Goal: Find specific page/section: Find specific page/section

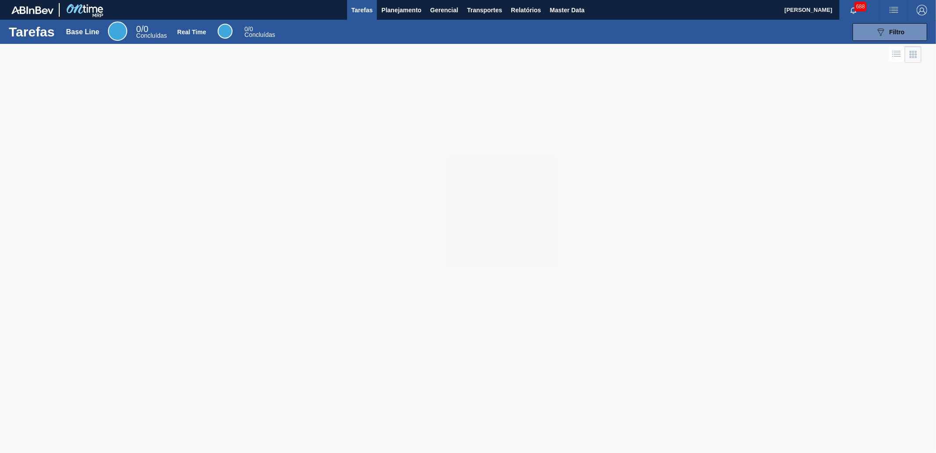
drag, startPoint x: 567, startPoint y: 33, endPoint x: 616, endPoint y: 23, distance: 49.7
click at [567, 33] on div "089F7B8B-B2A5-4AFE-B5C0-19BA573D28AC Filtro" at bounding box center [606, 32] width 650 height 18
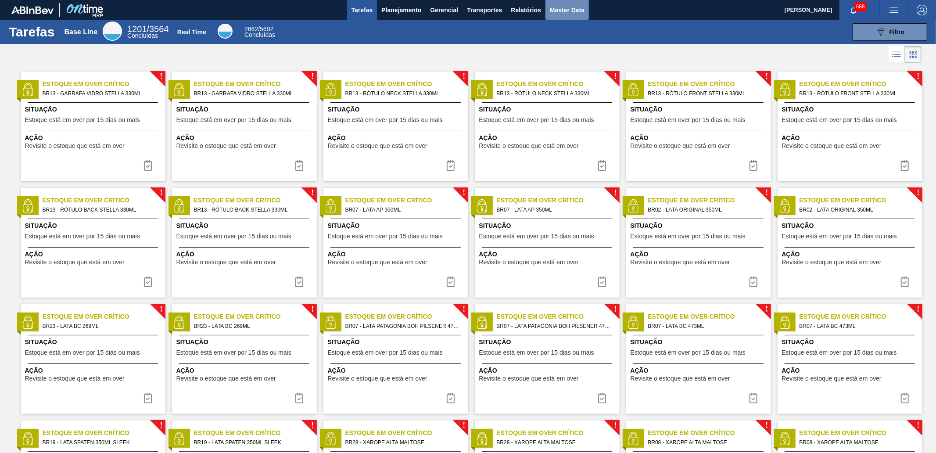
click at [568, 9] on span "Master Data" at bounding box center [567, 10] width 35 height 11
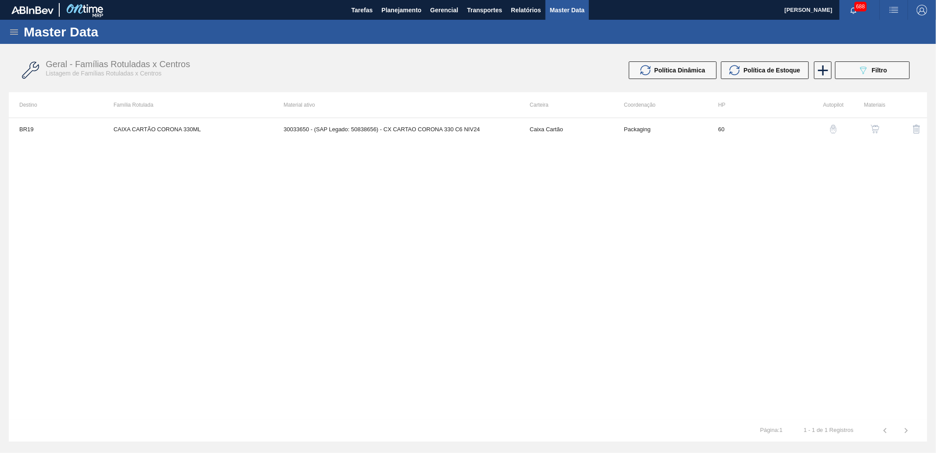
click at [14, 31] on icon at bounding box center [14, 32] width 11 height 11
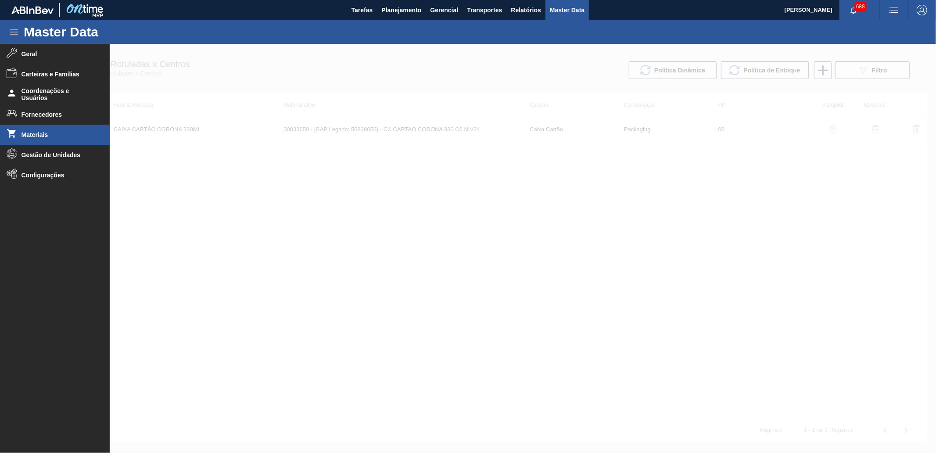
click at [50, 130] on li "Materiais" at bounding box center [55, 135] width 110 height 20
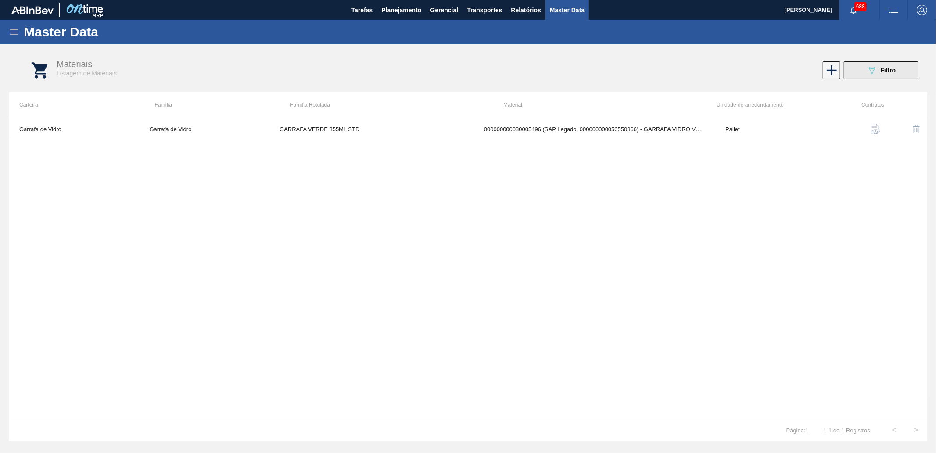
click at [865, 69] on button "089F7B8B-B2A5-4AFE-B5C0-19BA573D28AC Filtro" at bounding box center [881, 70] width 75 height 18
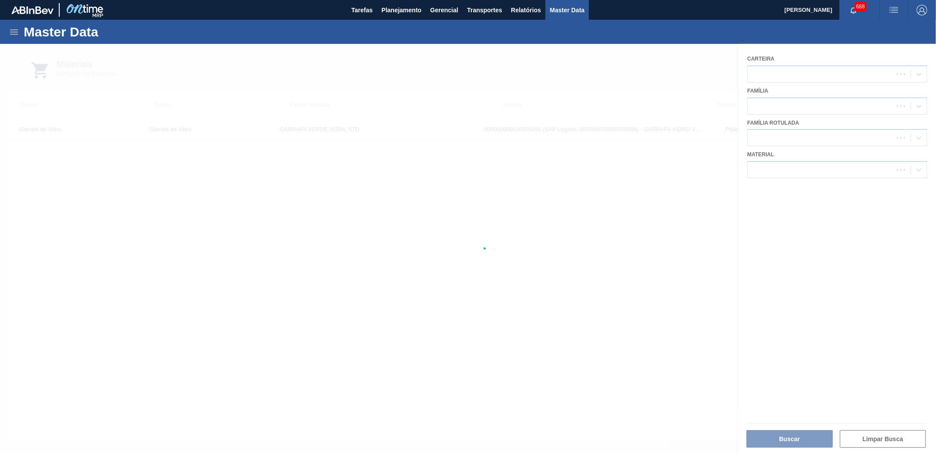
click at [808, 161] on div at bounding box center [468, 248] width 936 height 409
click at [802, 167] on div at bounding box center [468, 248] width 936 height 409
click at [804, 172] on div at bounding box center [468, 248] width 936 height 409
click at [799, 172] on div at bounding box center [468, 248] width 936 height 409
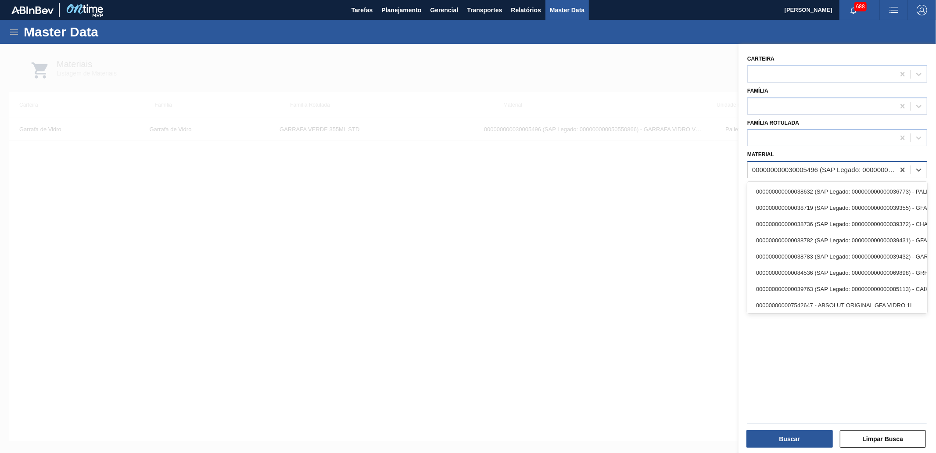
click at [800, 173] on div "000000000030005496 (SAP Legado: 000000000050550866) - GARRAFA VIDRO VERDE STAND…" at bounding box center [821, 170] width 147 height 13
paste input "20002074"
type input "20002074"
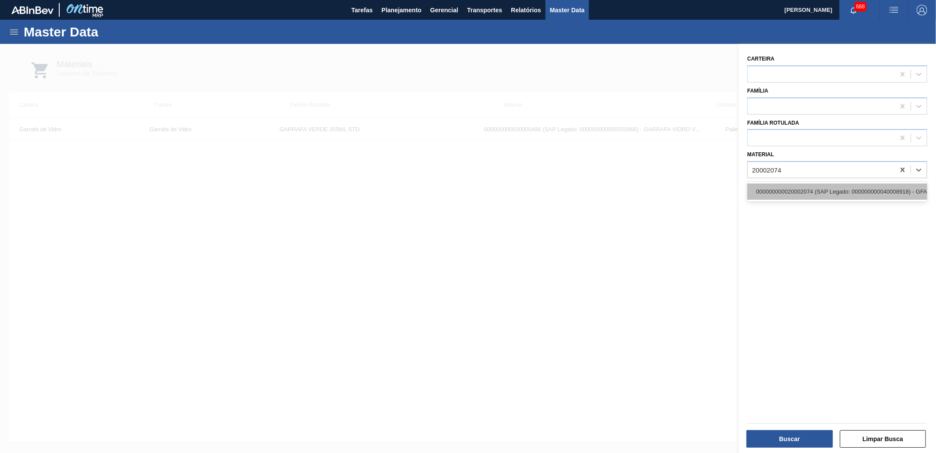
click at [808, 183] on div "000000000020002074 (SAP Legado: 000000000040008918) - GFA AMBAR BRAHMA DUPLO MA…" at bounding box center [837, 191] width 180 height 16
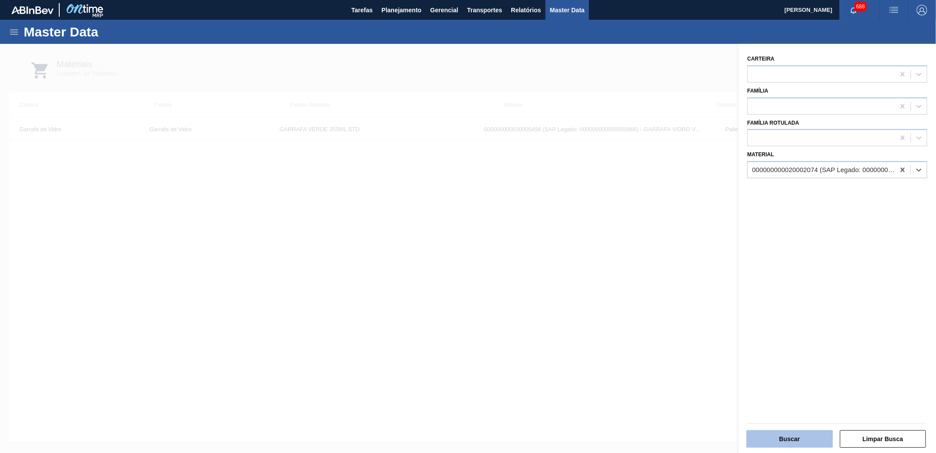
click at [800, 444] on button "Buscar" at bounding box center [789, 439] width 86 height 18
